Goal: Task Accomplishment & Management: Use online tool/utility

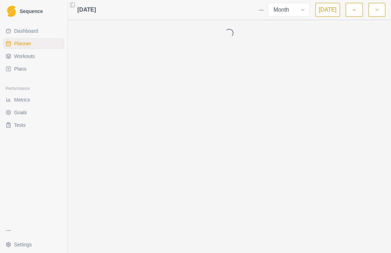
select select "month"
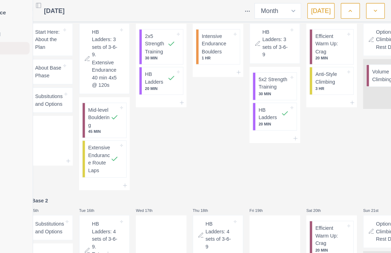
scroll to position [0, 42]
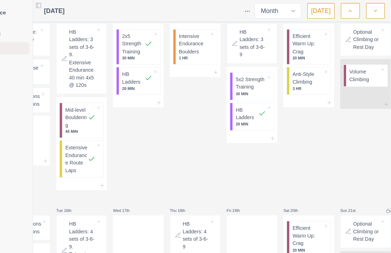
click at [354, 75] on p "Volume Climbing" at bounding box center [367, 69] width 27 height 14
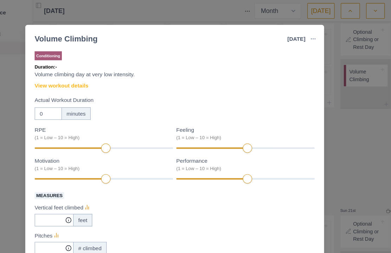
click at [73, 76] on link "View workout details" at bounding box center [93, 77] width 49 height 7
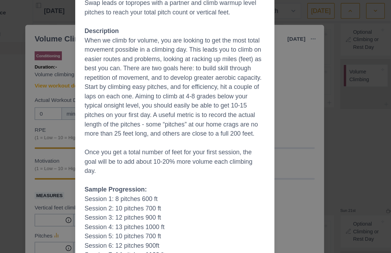
scroll to position [81, 0]
click at [261, 169] on div "Workout Details The Session Swap leads or topropes with a partner and climb war…" at bounding box center [195, 126] width 391 height 253
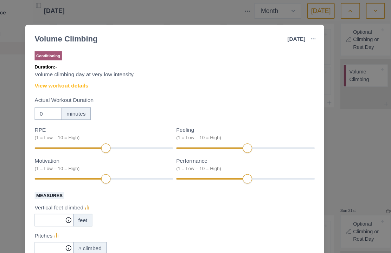
click at [314, 159] on div "Volume Climbing [DATE] Link To Goal View Workout Metrics Edit Original Workout …" at bounding box center [195, 126] width 391 height 253
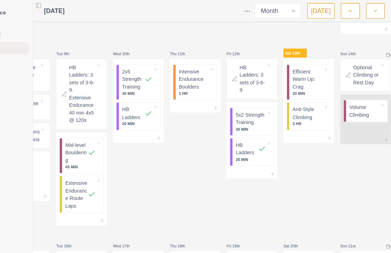
scroll to position [206, 0]
click at [302, 82] on p "Efficient Warm Up: Crag" at bounding box center [315, 71] width 27 height 21
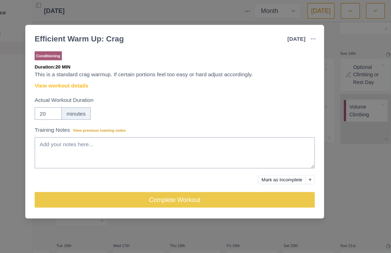
click at [223, 181] on button "Complete Workout" at bounding box center [195, 181] width 253 height 14
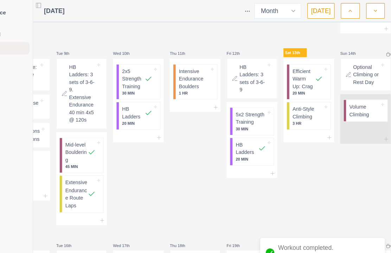
click at [302, 109] on p "Anti-Style Climbing" at bounding box center [315, 102] width 27 height 14
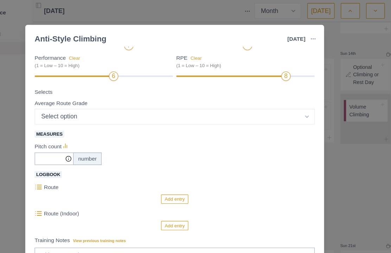
scroll to position [93, 0]
click at [201, 109] on select "Select option 5.6 5.7 5.8 5.9 5.10a 5.10b 5.10c 5.10d 5.11a 5.11b 5.11c 5.11d 5…" at bounding box center [195, 105] width 253 height 14
select select "13"
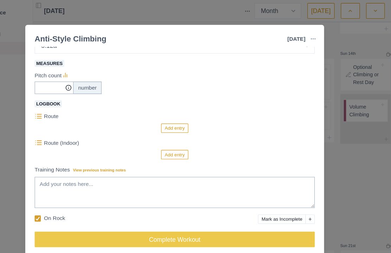
scroll to position [157, 0]
click at [183, 143] on button "Add entry" at bounding box center [195, 140] width 24 height 8
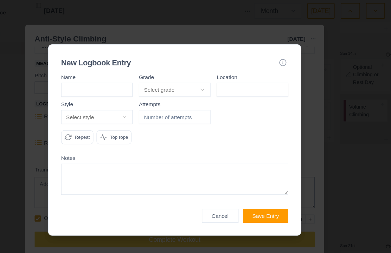
click at [163, 75] on button "Select grade" at bounding box center [195, 81] width 65 height 13
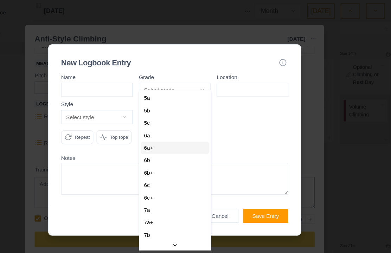
click at [165, 135] on div "6a+" at bounding box center [196, 133] width 62 height 11
select select "25f671ce-718c-40f8-8212-444a3a6db425"
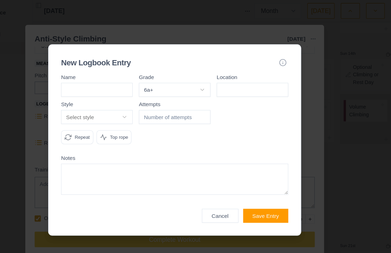
click at [234, 77] on input at bounding box center [266, 81] width 65 height 13
type input "GCC"
click at [251, 92] on div at bounding box center [266, 114] width 65 height 44
click at [93, 100] on button "Select style" at bounding box center [125, 106] width 65 height 13
click at [162, 96] on div at bounding box center [195, 126] width 391 height 253
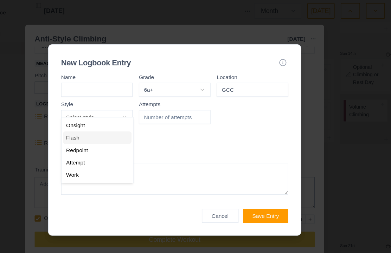
click at [149, 122] on span at bounding box center [151, 124] width 5 height 5
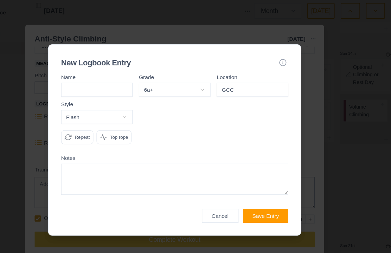
click at [115, 101] on button "Flash" at bounding box center [125, 106] width 65 height 13
click at [138, 110] on div at bounding box center [195, 126] width 391 height 253
click at [145, 113] on div at bounding box center [195, 126] width 391 height 253
click at [146, 117] on div at bounding box center [195, 126] width 391 height 253
click at [161, 108] on div at bounding box center [195, 126] width 391 height 253
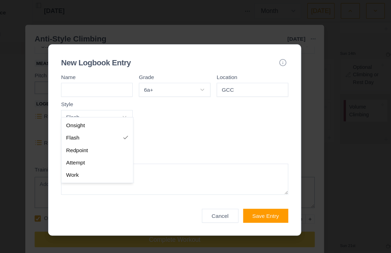
click at [221, 140] on div at bounding box center [195, 126] width 391 height 253
click at [173, 145] on div at bounding box center [195, 126] width 391 height 253
click at [110, 114] on div "Onsight" at bounding box center [126, 113] width 62 height 11
select select "onsight"
click at [105, 121] on p "Repeat" at bounding box center [112, 124] width 14 height 6
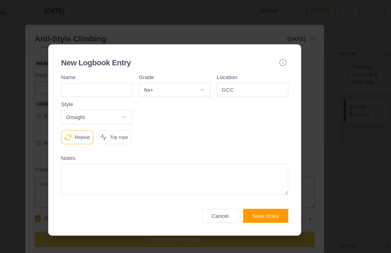
click at [258, 202] on button "Save Entry" at bounding box center [278, 195] width 41 height 13
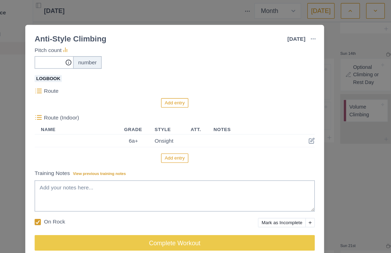
scroll to position [181, 0]
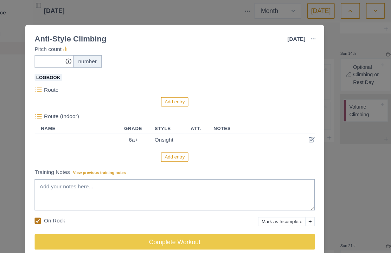
click at [70, 200] on icon at bounding box center [72, 200] width 4 height 4
click at [69, 200] on input "On Rock" at bounding box center [69, 199] width 0 height 0
click at [183, 142] on button "Add entry" at bounding box center [195, 142] width 24 height 8
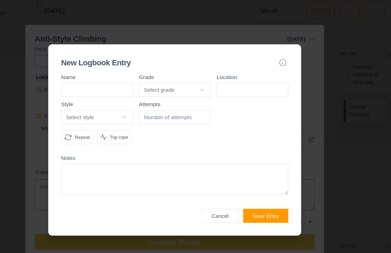
click at [172, 75] on button "Select grade" at bounding box center [195, 81] width 65 height 13
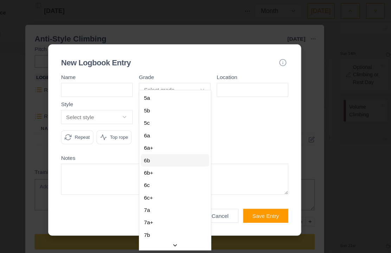
click at [165, 142] on div "6b" at bounding box center [196, 144] width 62 height 11
select select "e180f638-19af-4056-930e-de280be076e3"
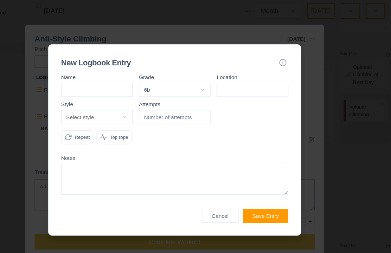
click at [234, 78] on input at bounding box center [266, 81] width 65 height 13
type input "GCC"
click at [264, 89] on div "New Logbook Entry Name Grade 6b 5a 5b 5c 6a 6a+ 6b 6b+ 6c 6c+ 7a 7a+ 7b 7b+ 7c …" at bounding box center [195, 126] width 229 height 173
click at [105, 121] on p "Repeat" at bounding box center [112, 124] width 14 height 6
click at [163, 100] on input "number" at bounding box center [195, 106] width 65 height 13
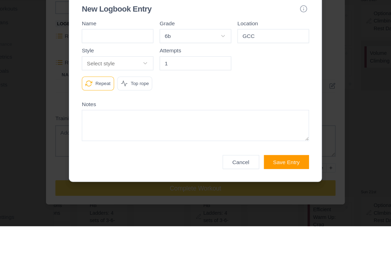
type input "1"
click at [272, 92] on div at bounding box center [266, 114] width 65 height 44
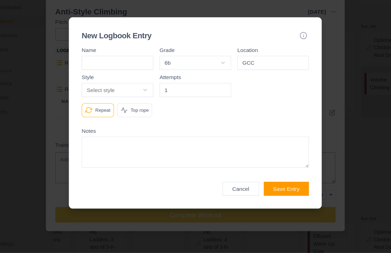
click at [267, 189] on button "Save Entry" at bounding box center [278, 195] width 41 height 13
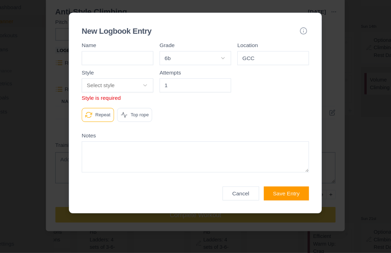
click at [127, 95] on button "Select style" at bounding box center [125, 101] width 65 height 13
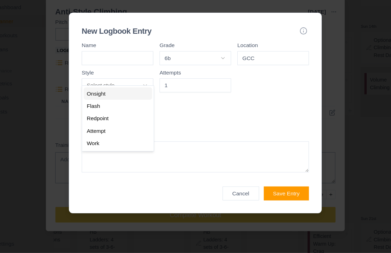
click at [122, 103] on div "Onsight" at bounding box center [126, 108] width 62 height 11
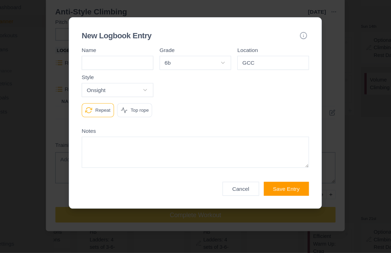
click at [263, 189] on button "Save Entry" at bounding box center [278, 195] width 41 height 13
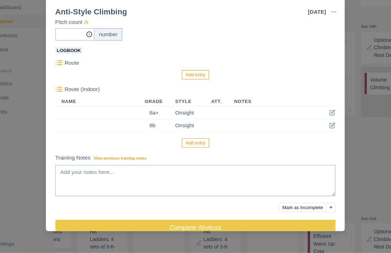
click at [183, 150] on button "Add entry" at bounding box center [195, 154] width 24 height 8
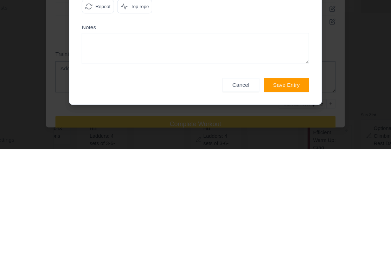
scroll to position [49, 42]
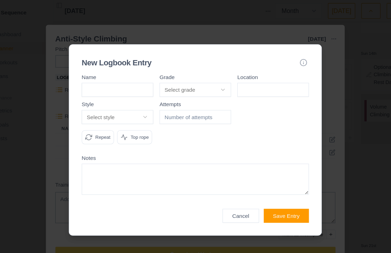
click at [185, 52] on div "New Logbook Entry" at bounding box center [195, 57] width 205 height 10
click at [196, 52] on div "New Logbook Entry" at bounding box center [195, 57] width 205 height 10
click at [200, 52] on div "New Logbook Entry" at bounding box center [195, 57] width 205 height 10
click at [184, 52] on div "New Logbook Entry" at bounding box center [195, 57] width 205 height 10
click at [237, 52] on div "New Logbook Entry" at bounding box center [195, 57] width 205 height 10
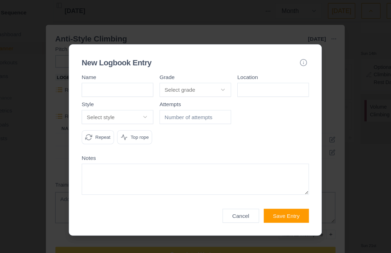
click at [222, 176] on textarea at bounding box center [195, 162] width 205 height 28
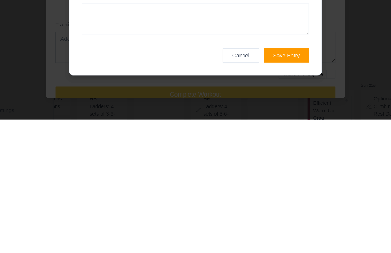
click at [220, 189] on button "Cancel" at bounding box center [236, 195] width 33 height 13
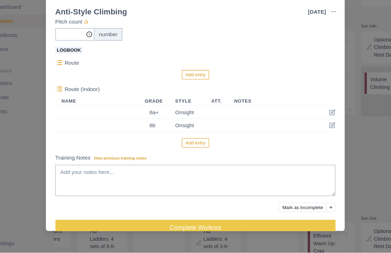
click at [183, 150] on button "Add entry" at bounding box center [195, 154] width 24 height 8
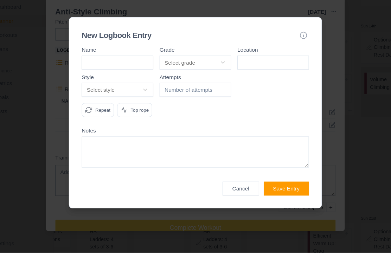
scroll to position [24, 42]
click at [197, 75] on button "Select grade" at bounding box center [195, 81] width 65 height 13
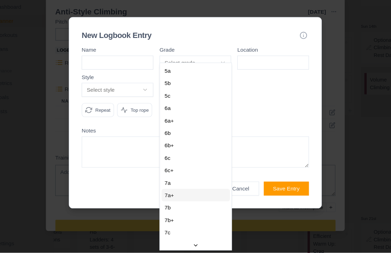
click at [165, 196] on div "7a+" at bounding box center [196, 201] width 62 height 11
select select "ccf88d6d-f61d-4ab8-bf40-67aebf74055b"
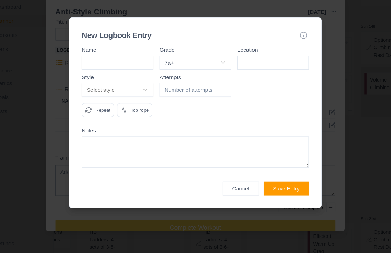
click at [234, 75] on input at bounding box center [266, 81] width 65 height 13
type input "GCC"
click at [129, 100] on button "Select style" at bounding box center [125, 106] width 65 height 13
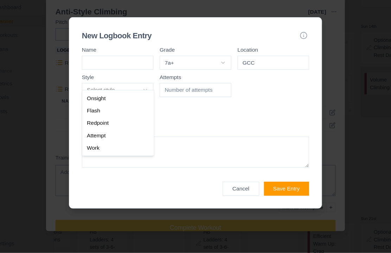
scroll to position [24, 42]
click at [101, 141] on div "Attempt" at bounding box center [126, 146] width 62 height 11
select select "attempt"
click at [189, 100] on input "number" at bounding box center [195, 106] width 65 height 13
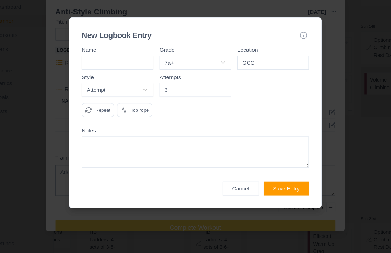
type input "3"
click at [270, 189] on button "Save Entry" at bounding box center [278, 195] width 41 height 13
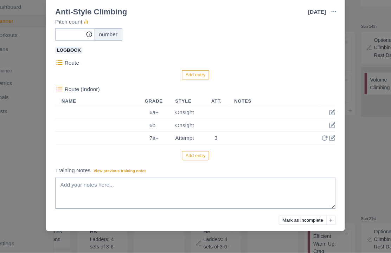
click at [183, 161] on button "Add entry" at bounding box center [195, 165] width 24 height 8
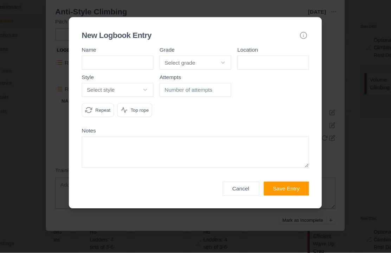
click at [196, 75] on button "Select grade" at bounding box center [195, 81] width 65 height 13
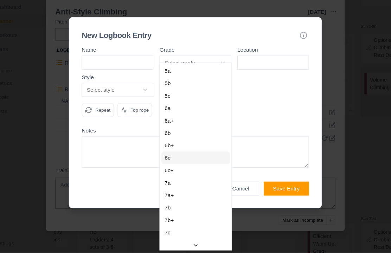
click at [168, 162] on div "6c" at bounding box center [196, 167] width 62 height 11
select select "be0eb6ce-8fca-45e3-aef0-75472ddf553a"
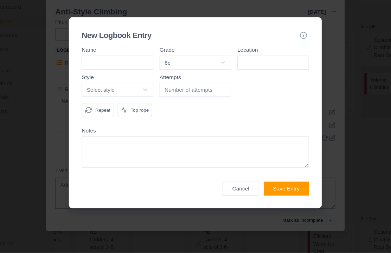
click at [241, 75] on input at bounding box center [266, 81] width 65 height 13
type input "GCC"
click at [123, 100] on button "Select style" at bounding box center [125, 106] width 65 height 13
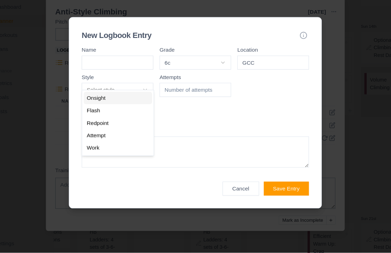
click at [123, 108] on div "Onsight" at bounding box center [126, 113] width 62 height 11
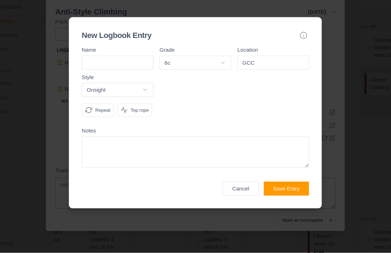
click at [105, 121] on p "Repeat" at bounding box center [112, 124] width 14 height 6
click at [267, 189] on button "Save Entry" at bounding box center [278, 195] width 41 height 13
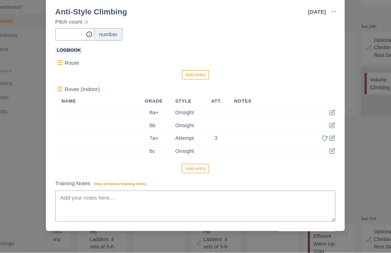
click at [183, 173] on button "Add entry" at bounding box center [195, 177] width 24 height 8
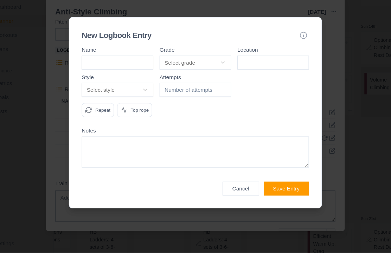
click at [195, 75] on button "Select grade" at bounding box center [195, 81] width 65 height 13
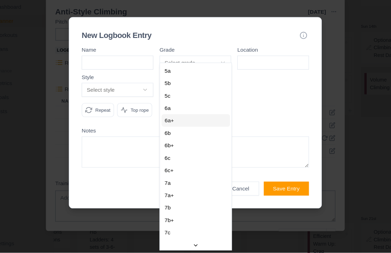
click at [168, 128] on div "6a+" at bounding box center [196, 133] width 62 height 11
select select "25f671ce-718c-40f8-8212-444a3a6db425"
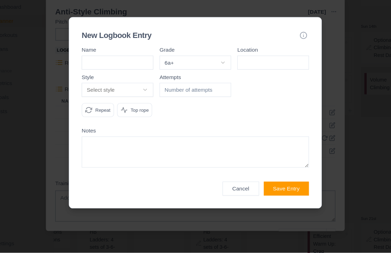
click at [234, 75] on input at bounding box center [266, 81] width 65 height 13
type input "GCC"
click at [234, 92] on div at bounding box center [266, 114] width 65 height 44
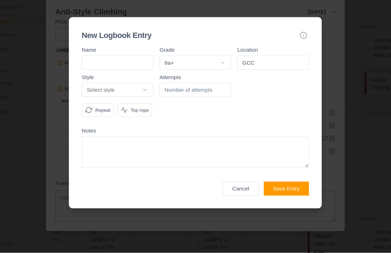
click at [133, 100] on button "Select style" at bounding box center [125, 106] width 65 height 13
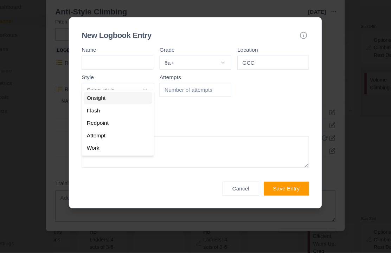
click at [120, 108] on div "Onsight" at bounding box center [126, 113] width 62 height 11
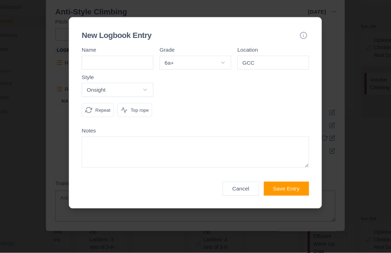
click at [101, 118] on div "Repeat" at bounding box center [107, 124] width 29 height 13
click at [266, 189] on button "Save Entry" at bounding box center [278, 195] width 41 height 13
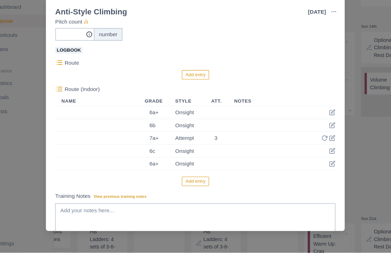
click at [183, 184] on button "Add entry" at bounding box center [195, 188] width 24 height 8
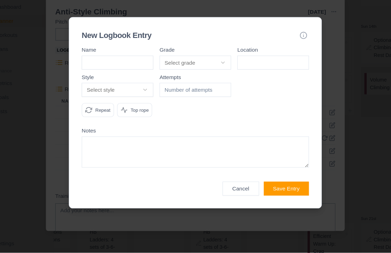
click at [194, 75] on button "Select grade" at bounding box center [195, 81] width 65 height 13
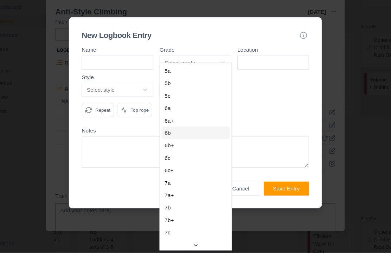
click at [168, 139] on div "6b" at bounding box center [196, 144] width 62 height 11
select select "e180f638-19af-4056-930e-de280be076e3"
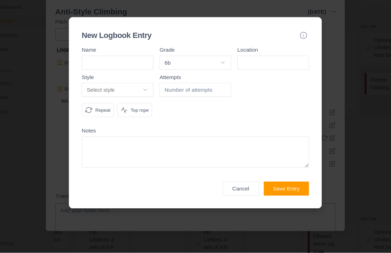
click at [234, 75] on input at bounding box center [266, 81] width 65 height 13
type input "GCC"
click at [128, 100] on button "Select style" at bounding box center [125, 106] width 65 height 13
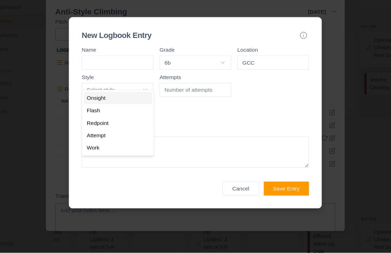
click at [108, 108] on div "Onsight" at bounding box center [126, 113] width 62 height 11
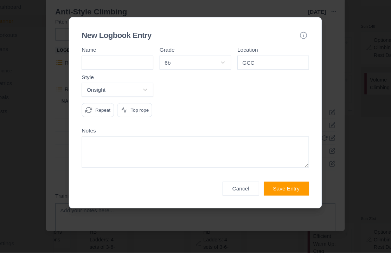
click at [268, 189] on button "Save Entry" at bounding box center [278, 195] width 41 height 13
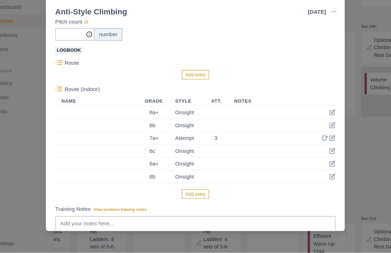
click at [317, 182] on icon at bounding box center [320, 185] width 6 height 6
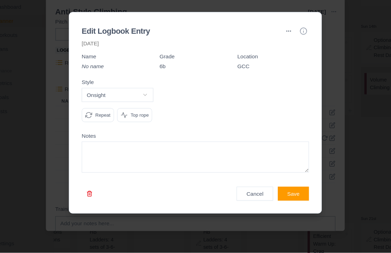
click at [134, 104] on button "Onsight" at bounding box center [125, 110] width 65 height 13
click at [176, 84] on div at bounding box center [195, 126] width 391 height 253
click at [166, 82] on div at bounding box center [195, 126] width 391 height 253
click at [168, 115] on div at bounding box center [195, 126] width 391 height 253
click at [166, 120] on div at bounding box center [195, 126] width 391 height 253
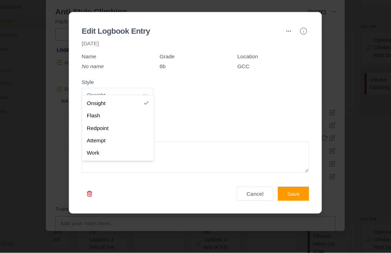
click at [161, 113] on div at bounding box center [195, 126] width 391 height 253
click at [159, 133] on div at bounding box center [195, 126] width 391 height 253
click at [124, 123] on div "Flash" at bounding box center [126, 128] width 62 height 11
click at [129, 104] on button "Flash" at bounding box center [125, 110] width 65 height 13
click at [129, 112] on div "Onsight" at bounding box center [126, 117] width 62 height 11
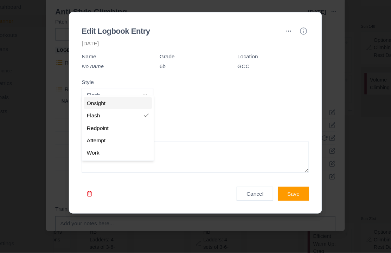
select select "onsight"
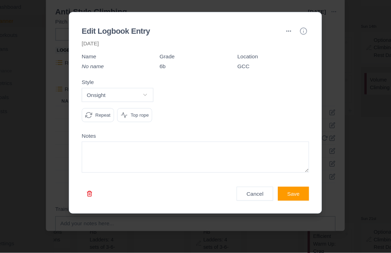
click at [163, 97] on div at bounding box center [195, 118] width 65 height 44
click at [99, 122] on div "Repeat" at bounding box center [107, 128] width 29 height 13
click at [233, 194] on button "Cancel" at bounding box center [249, 200] width 33 height 13
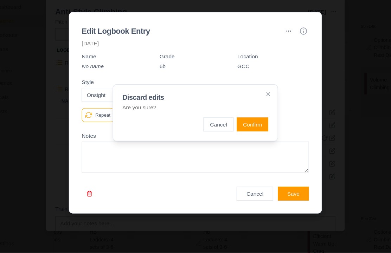
click at [203, 131] on button "Cancel" at bounding box center [216, 137] width 27 height 13
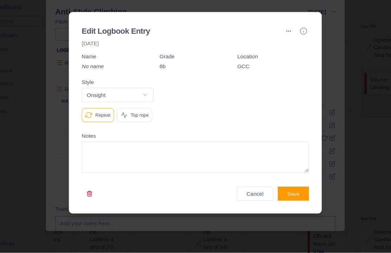
click at [272, 194] on button "Save" at bounding box center [284, 200] width 28 height 13
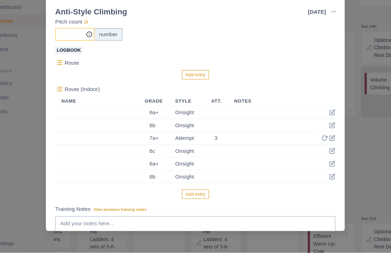
click at [69, 50] on input "Measures" at bounding box center [86, 55] width 35 height 11
type input "9"
click at [284, 72] on div "Feeling Clear (1 = Low – 10 = High) 7 Motivation (1 = Low – 10 = High) Performa…" at bounding box center [195, 68] width 253 height 271
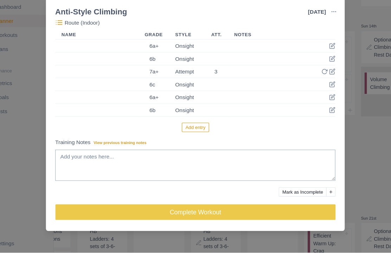
scroll to position [241, 0]
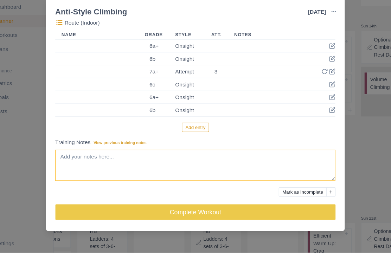
click at [146, 160] on textarea "Training Notes View previous training notes" at bounding box center [195, 174] width 253 height 28
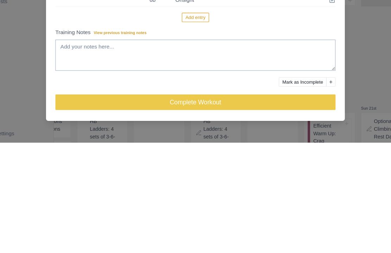
click at [274, 210] on button "Complete Workout" at bounding box center [195, 217] width 253 height 14
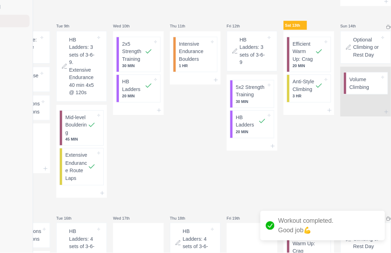
scroll to position [24, 42]
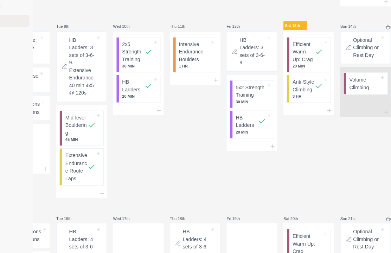
click at [97, 162] on p "Extensive Endurance Route Laps" at bounding box center [107, 175] width 20 height 27
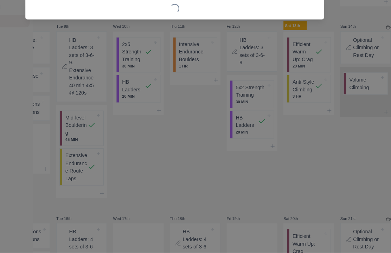
select select "5"
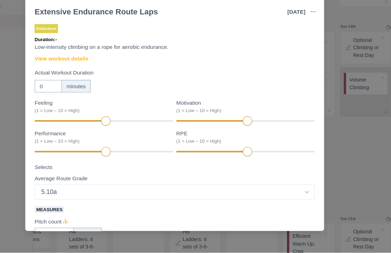
click at [69, 74] on link "View workout details" at bounding box center [93, 77] width 49 height 7
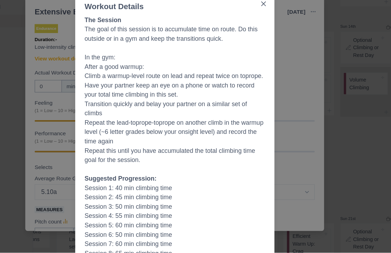
scroll to position [25, 0]
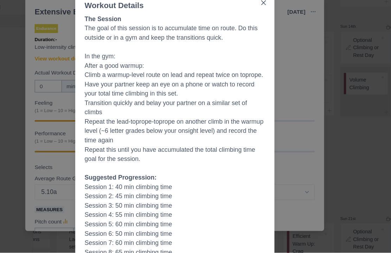
click at [274, 148] on div "Workout Details The Session The goal of this session is to accumulate time on r…" at bounding box center [195, 126] width 391 height 253
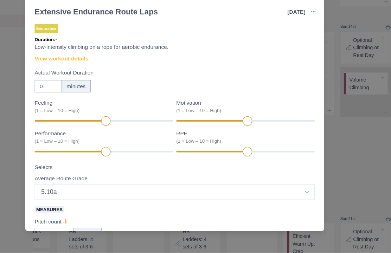
click at [318, 120] on div "Extensive Endurance Route Laps [DATE] Link To Goal View Workout Metrics Edit Or…" at bounding box center [195, 126] width 391 height 253
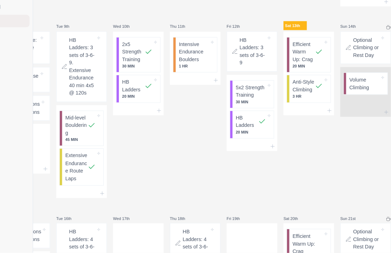
click at [354, 93] on p "Volume Climbing" at bounding box center [367, 100] width 27 height 14
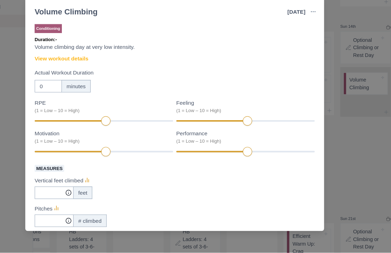
click at [69, 74] on link "View workout details" at bounding box center [93, 77] width 49 height 7
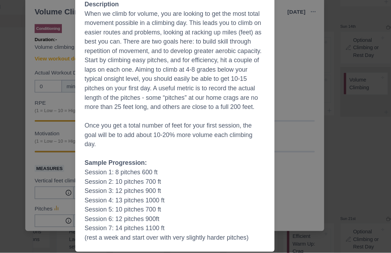
scroll to position [81, 0]
click at [274, 110] on div "Workout Details The Session Swap leads or topropes with a partner and climb war…" at bounding box center [195, 126] width 391 height 253
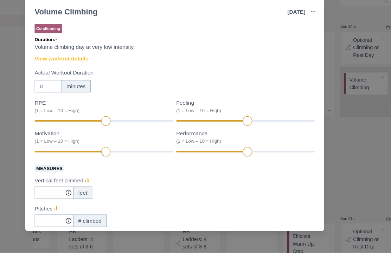
click at [321, 138] on div "Volume Climbing [DATE] Link To Goal View Workout Metrics Edit Original Workout …" at bounding box center [195, 126] width 391 height 253
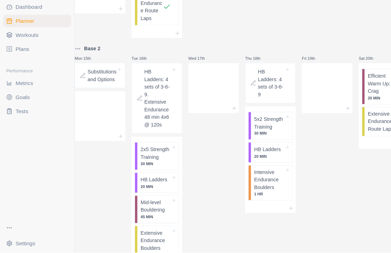
scroll to position [353, 0]
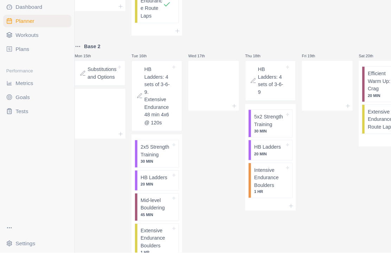
click at [255, 175] on p "Intensive Endurance Boulders" at bounding box center [243, 185] width 27 height 21
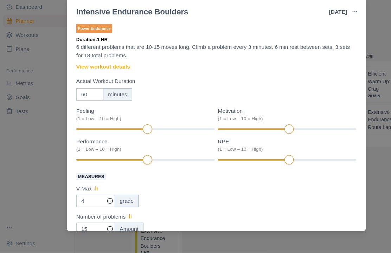
click at [343, 151] on div "Intensive Endurance Boulders [DATE] Link To Goal View Workout Metrics Edit Orig…" at bounding box center [195, 126] width 391 height 253
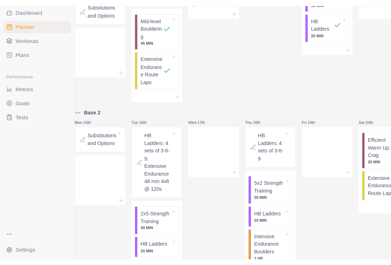
scroll to position [13, 0]
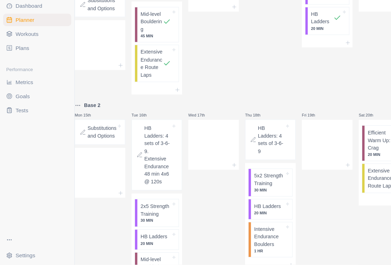
select select "month"
